Goal: Check status: Check status

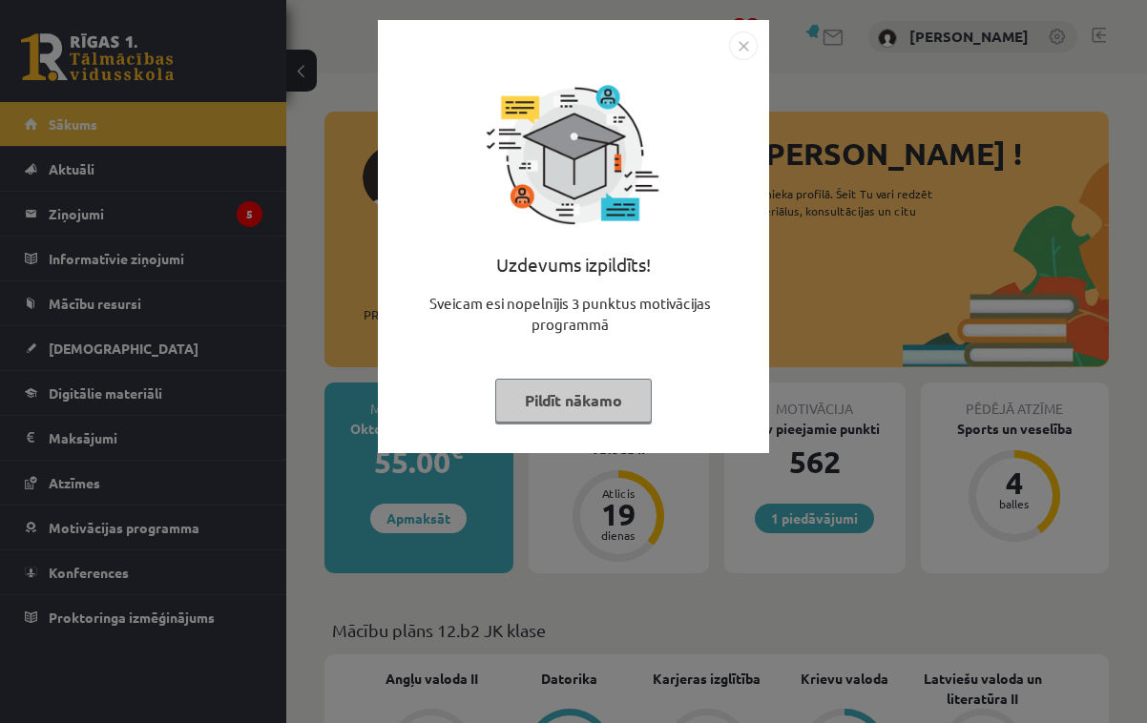
click at [532, 395] on button "Pildīt nākamo" at bounding box center [573, 401] width 156 height 44
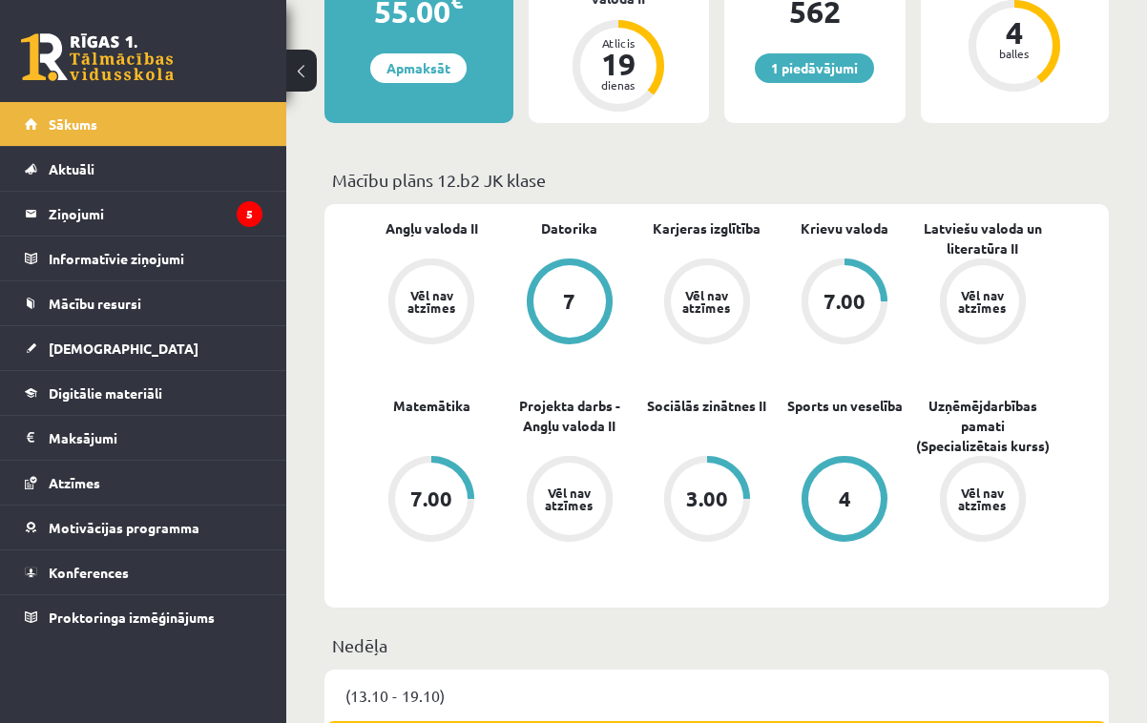
scroll to position [447, 0]
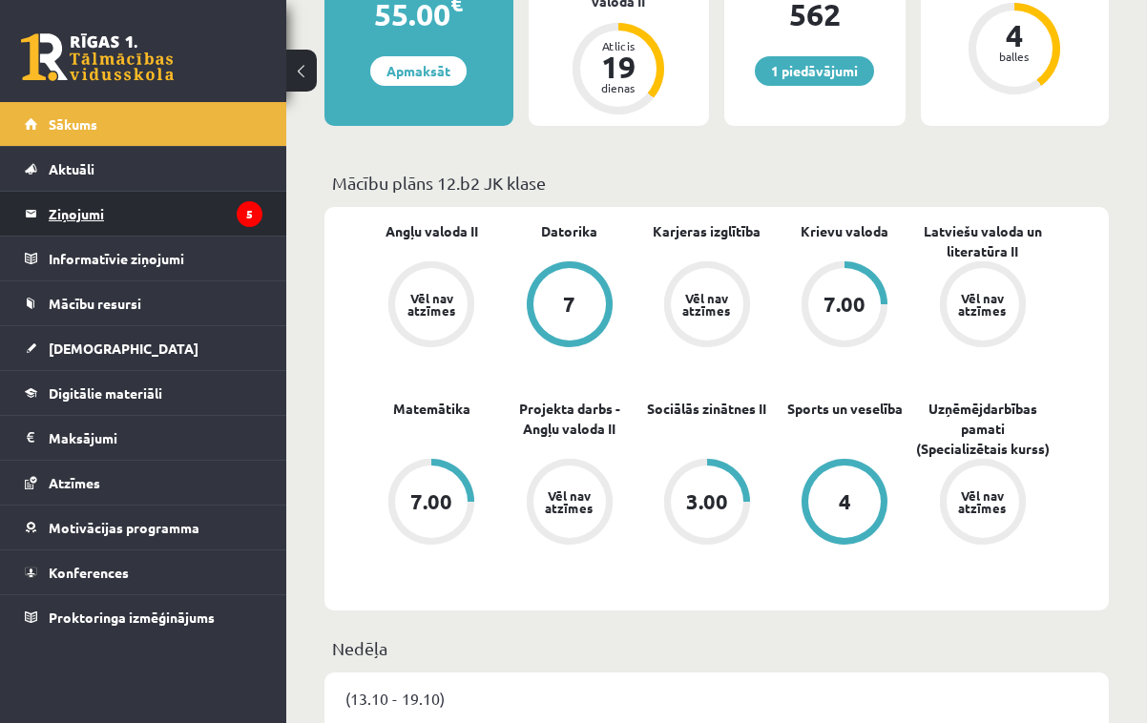
click at [140, 218] on legend "Ziņojumi 5" at bounding box center [156, 214] width 214 height 44
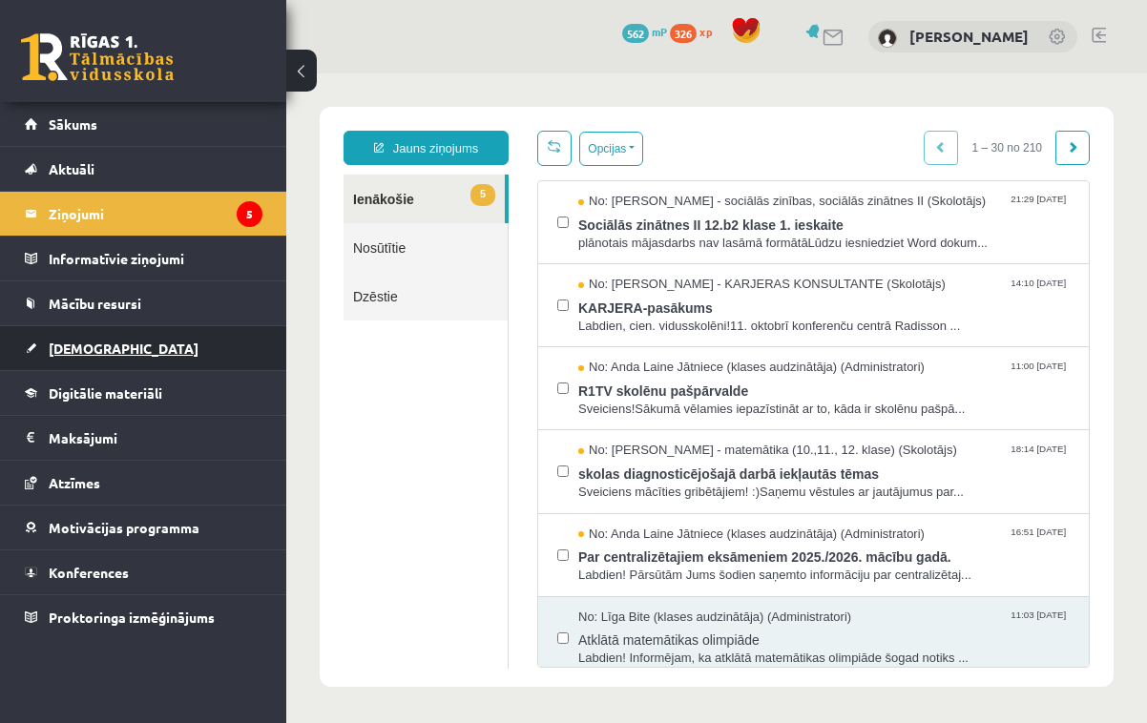
click at [89, 349] on span "[DEMOGRAPHIC_DATA]" at bounding box center [124, 348] width 150 height 17
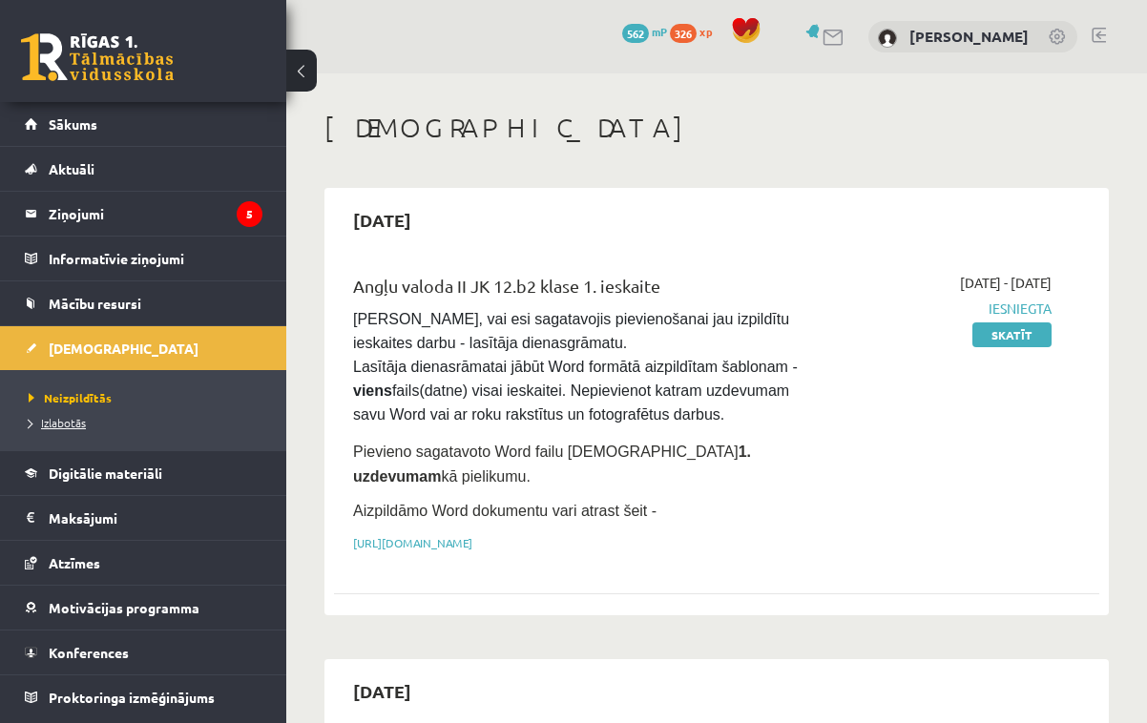
click at [73, 423] on span "Izlabotās" at bounding box center [57, 422] width 57 height 15
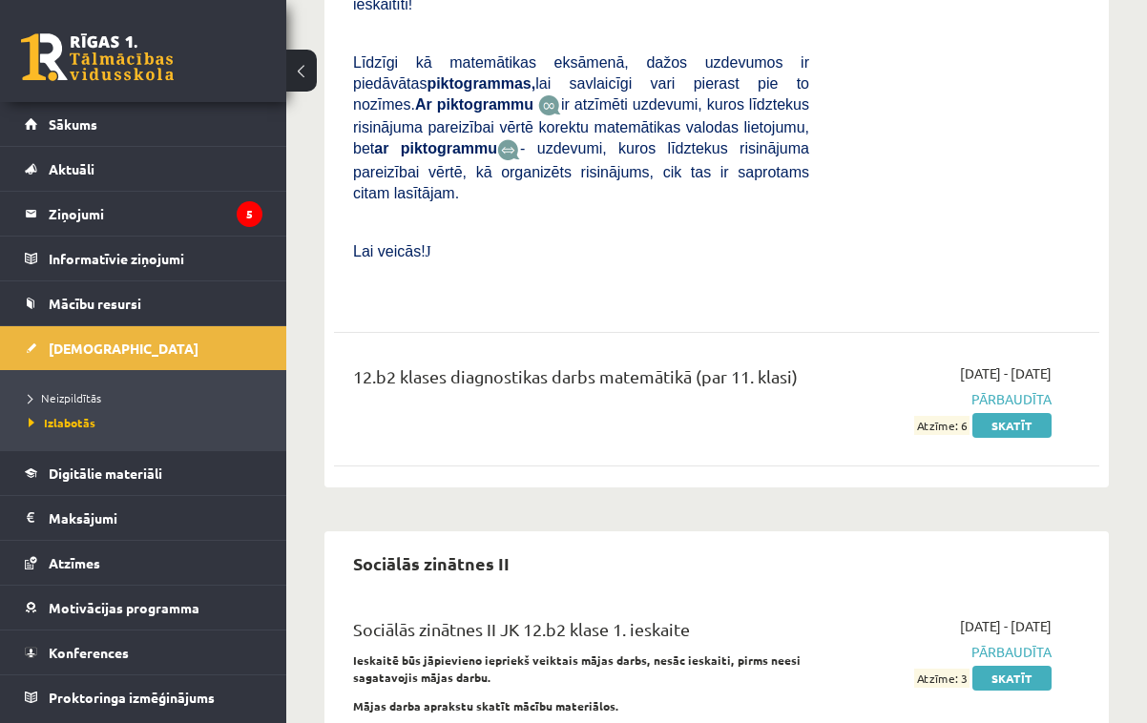
scroll to position [6391, 0]
click at [1024, 617] on div "[DATE] - [DATE] Pārbaudīta Atzīme: 3 Skatīt" at bounding box center [944, 672] width 242 height 110
click at [1023, 667] on link "Skatīt" at bounding box center [1011, 679] width 79 height 25
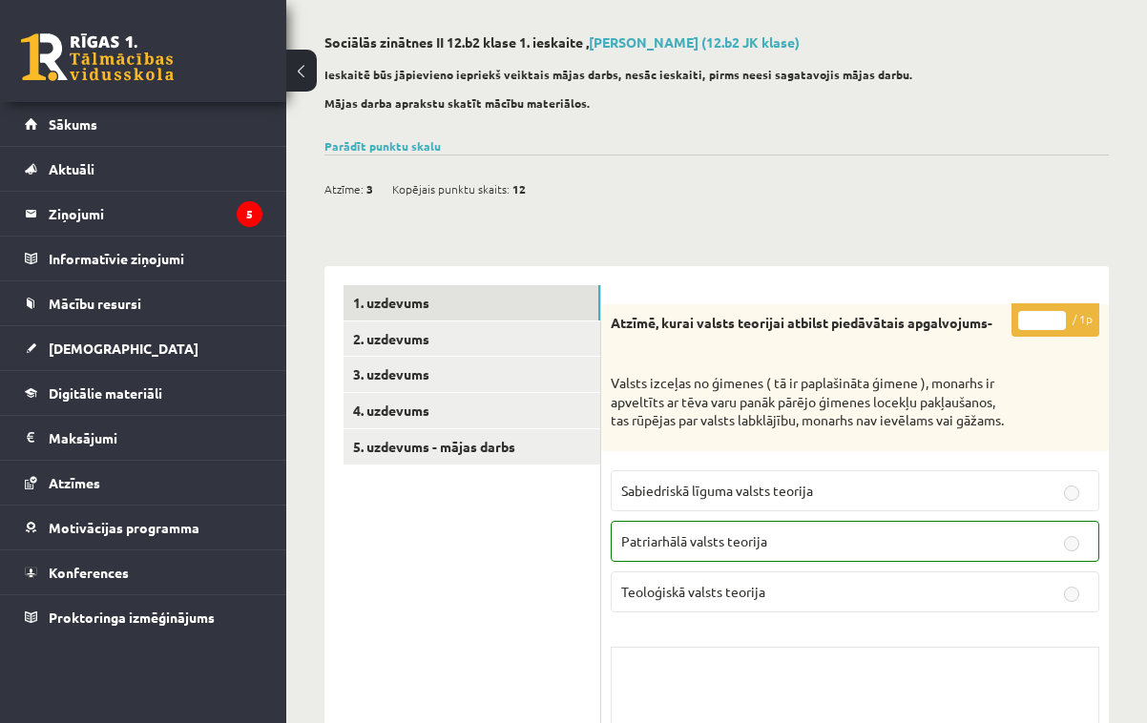
scroll to position [78, 0]
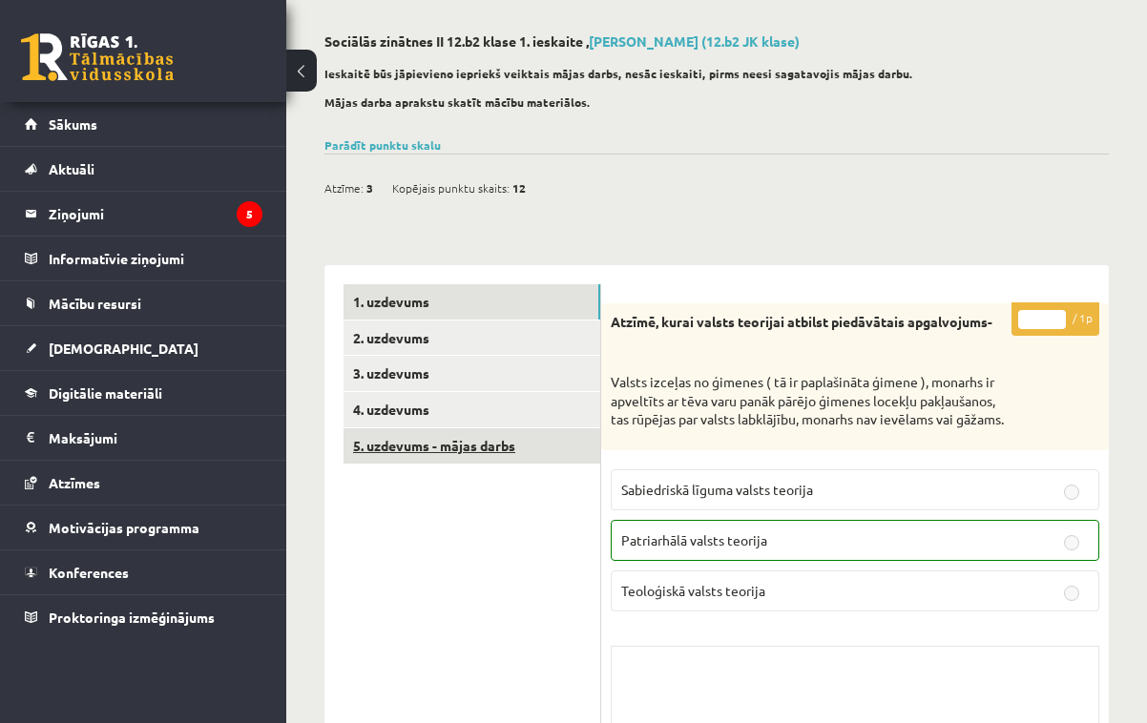
click at [554, 434] on link "5. uzdevums - mājas darbs" at bounding box center [471, 445] width 257 height 35
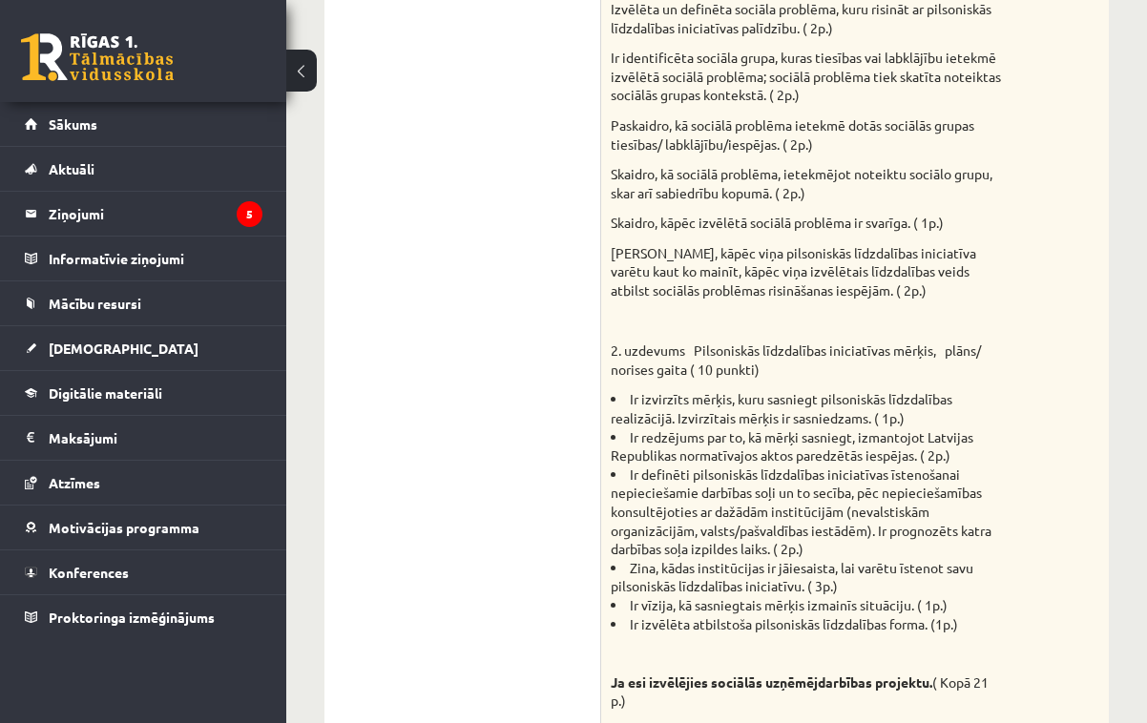
scroll to position [278, 0]
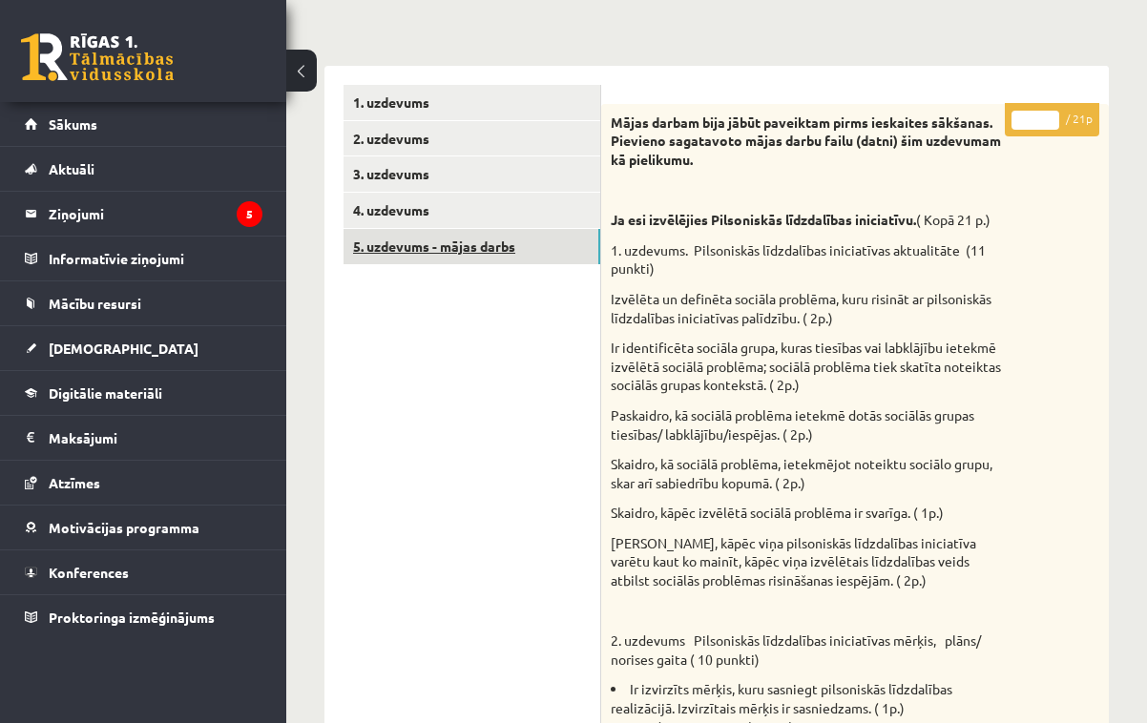
click at [430, 229] on link "5. uzdevums - mājas darbs" at bounding box center [471, 246] width 257 height 35
click at [426, 214] on link "4. uzdevums" at bounding box center [471, 210] width 257 height 35
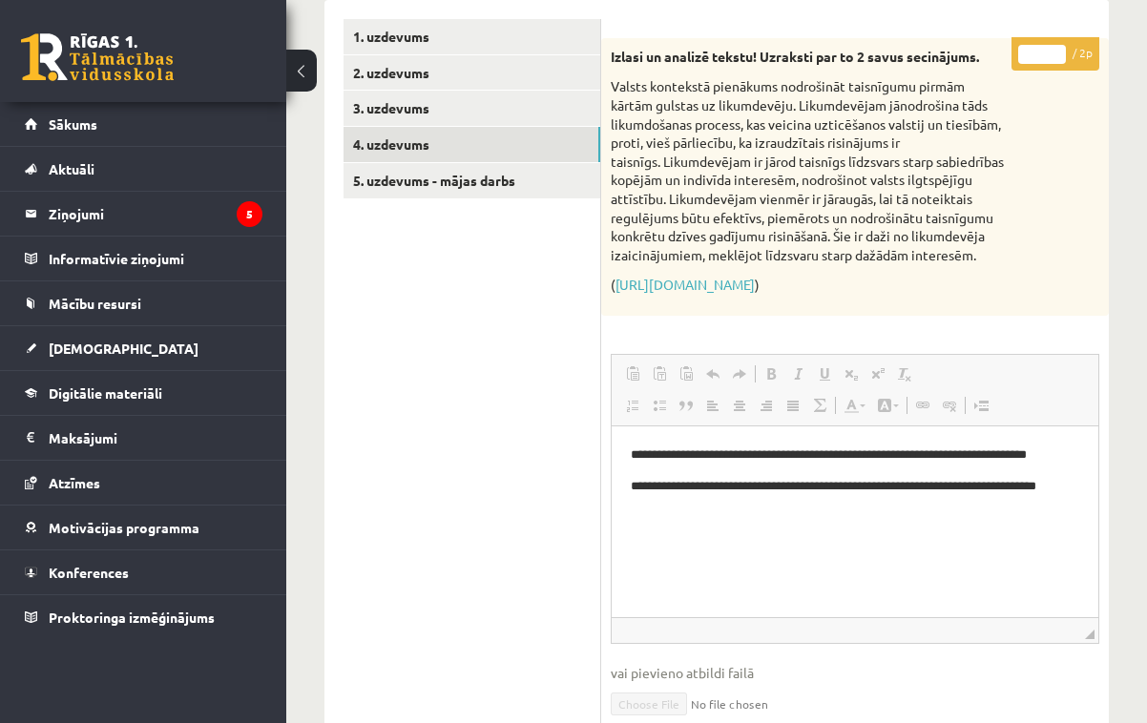
scroll to position [176, 0]
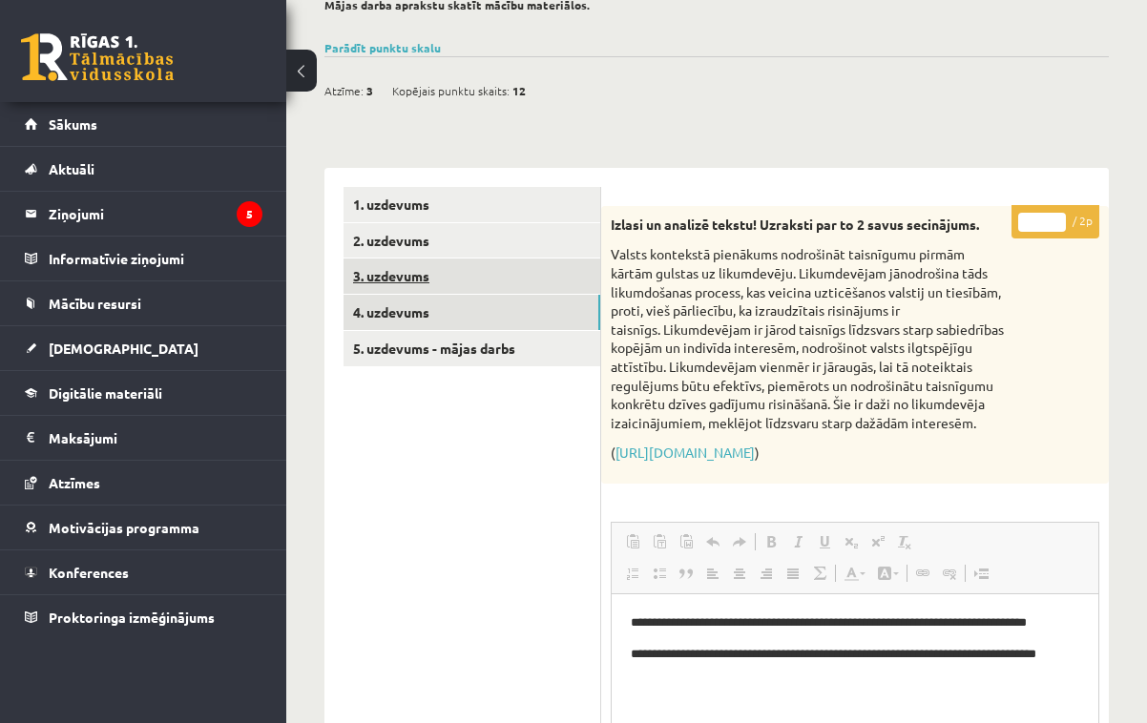
click at [477, 290] on link "3. uzdevums" at bounding box center [471, 276] width 257 height 35
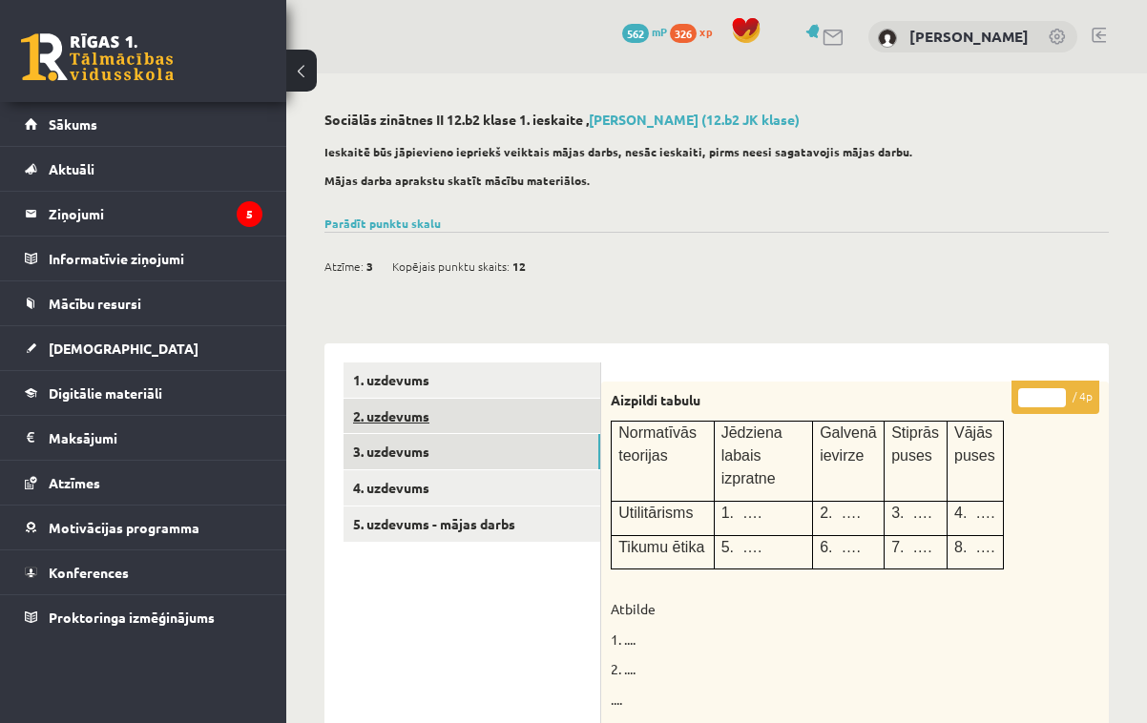
scroll to position [0, 0]
click at [464, 406] on link "2. uzdevums" at bounding box center [471, 416] width 257 height 35
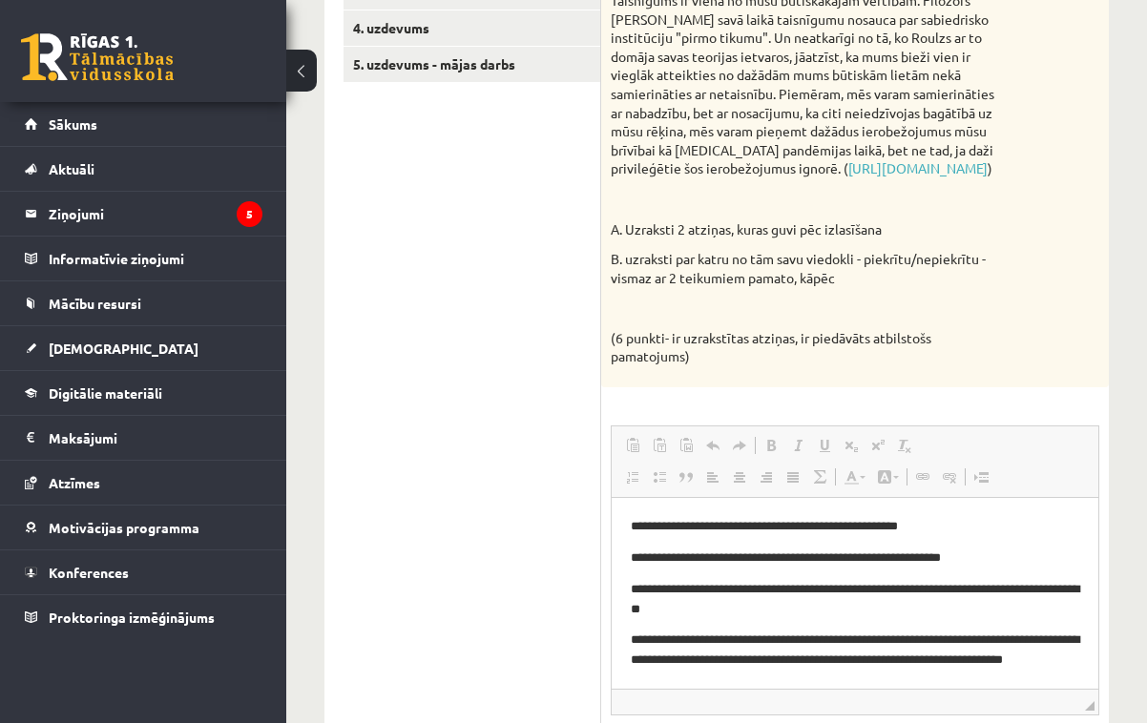
scroll to position [47, 0]
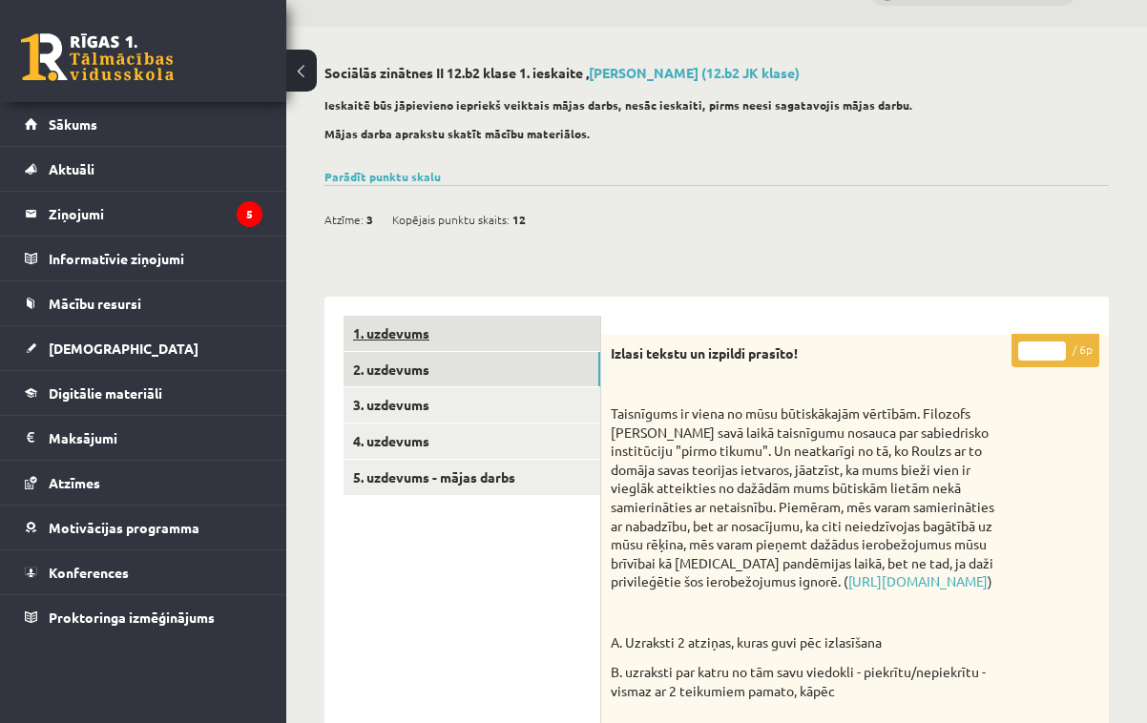
click at [514, 329] on link "1. uzdevums" at bounding box center [471, 333] width 257 height 35
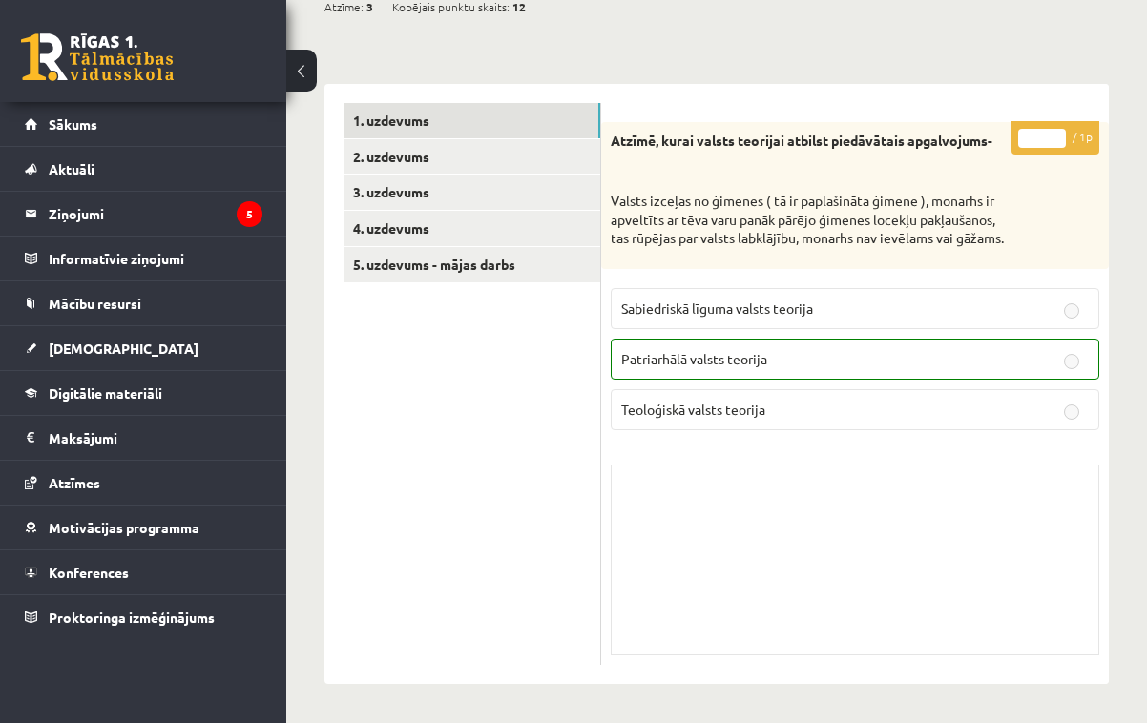
scroll to position [274, 0]
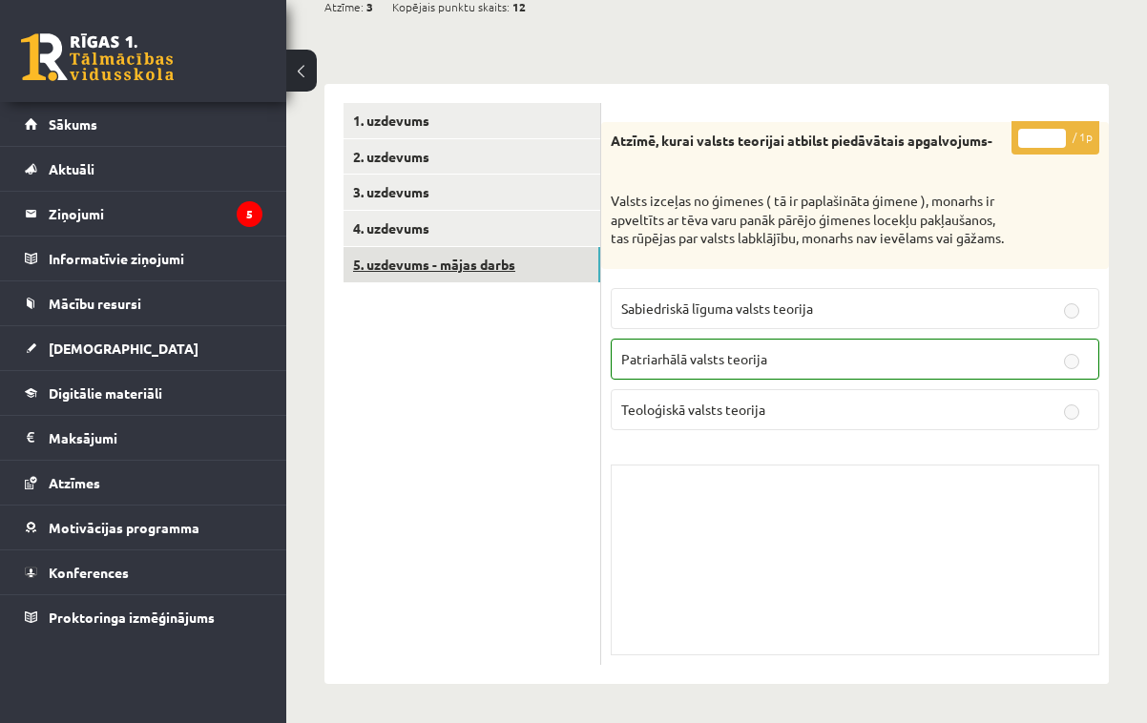
click at [494, 262] on link "5. uzdevums - mājas darbs" at bounding box center [471, 264] width 257 height 35
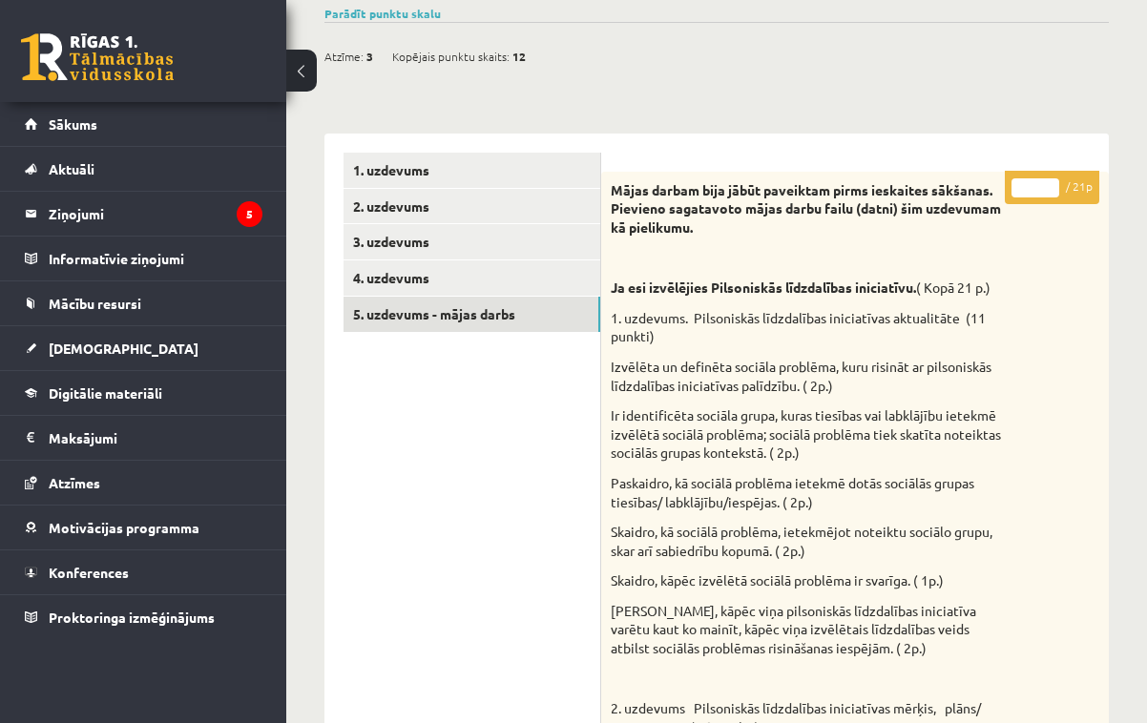
scroll to position [209, 0]
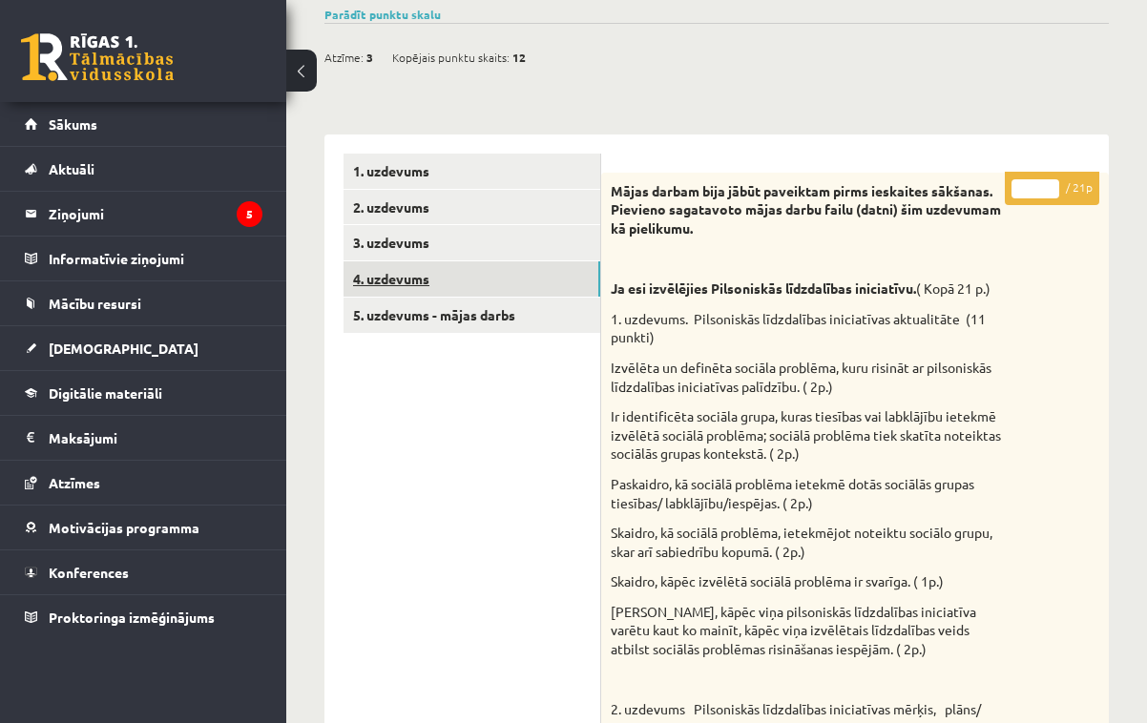
click at [542, 278] on link "4. uzdevums" at bounding box center [471, 278] width 257 height 35
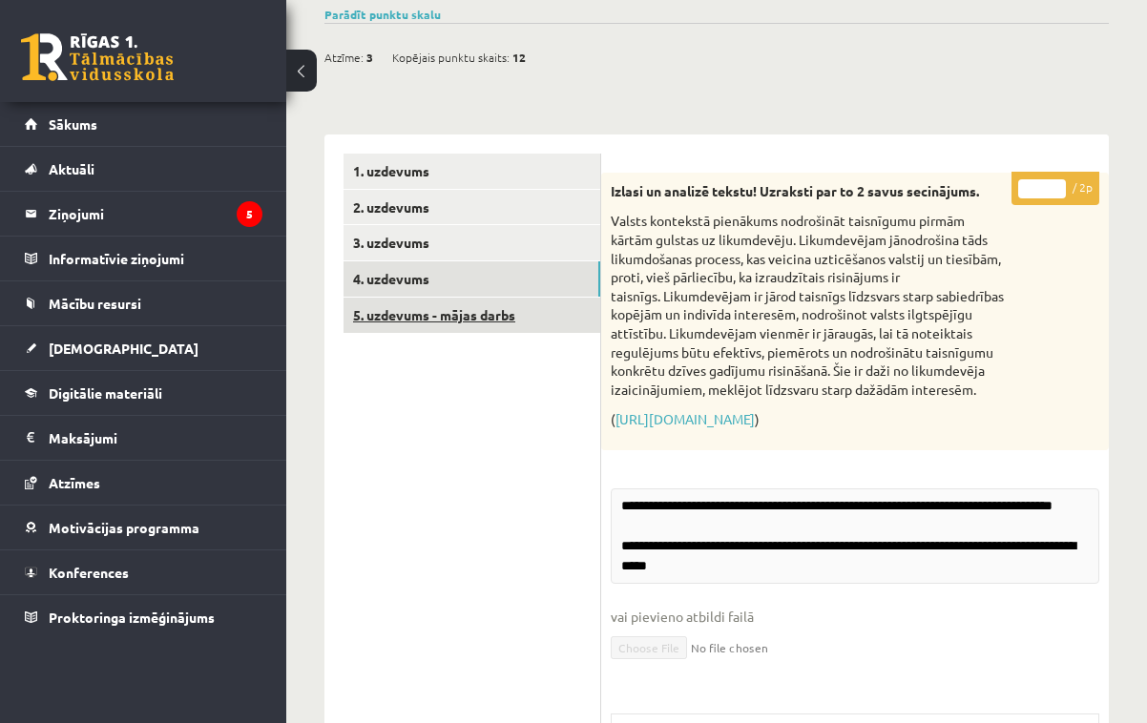
click at [532, 305] on link "5. uzdevums - mājas darbs" at bounding box center [471, 315] width 257 height 35
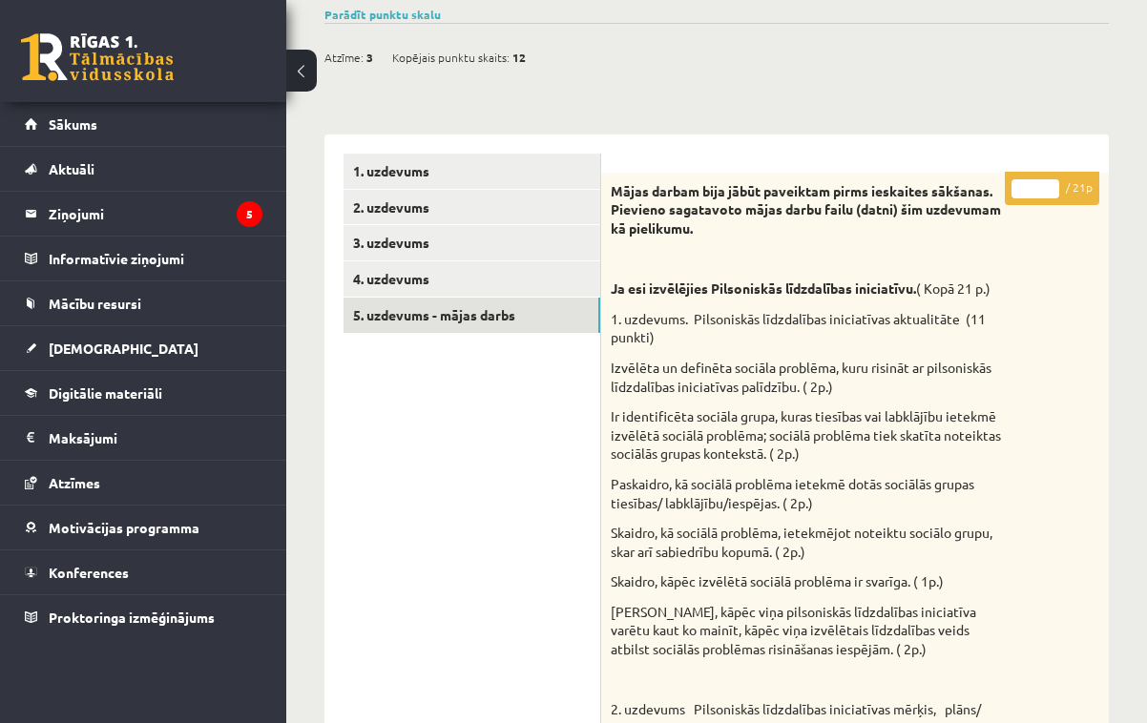
scroll to position [0, 0]
